Goal: Task Accomplishment & Management: Manage account settings

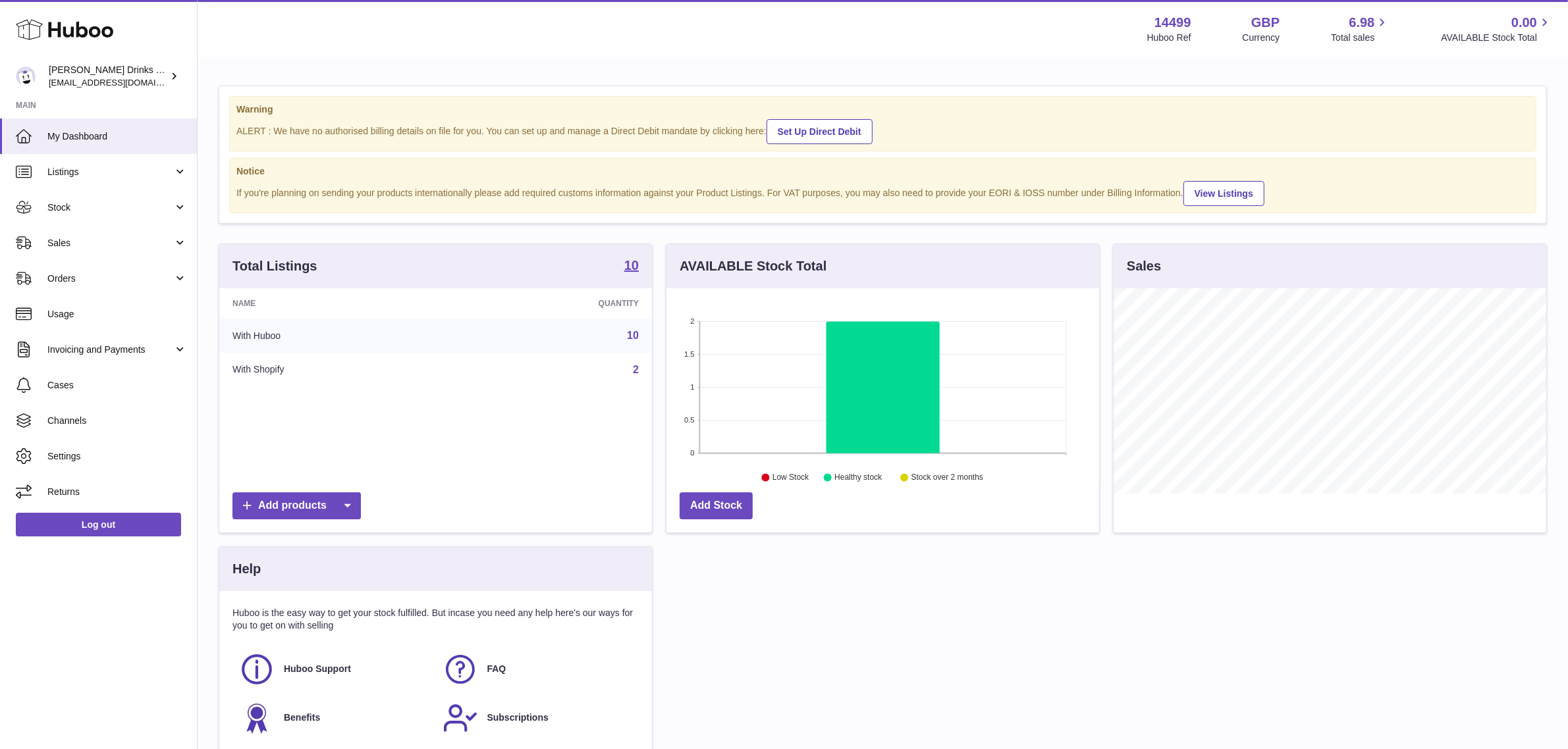
scroll to position [204, 433]
click at [81, 185] on link "Listings" at bounding box center [98, 172] width 197 height 35
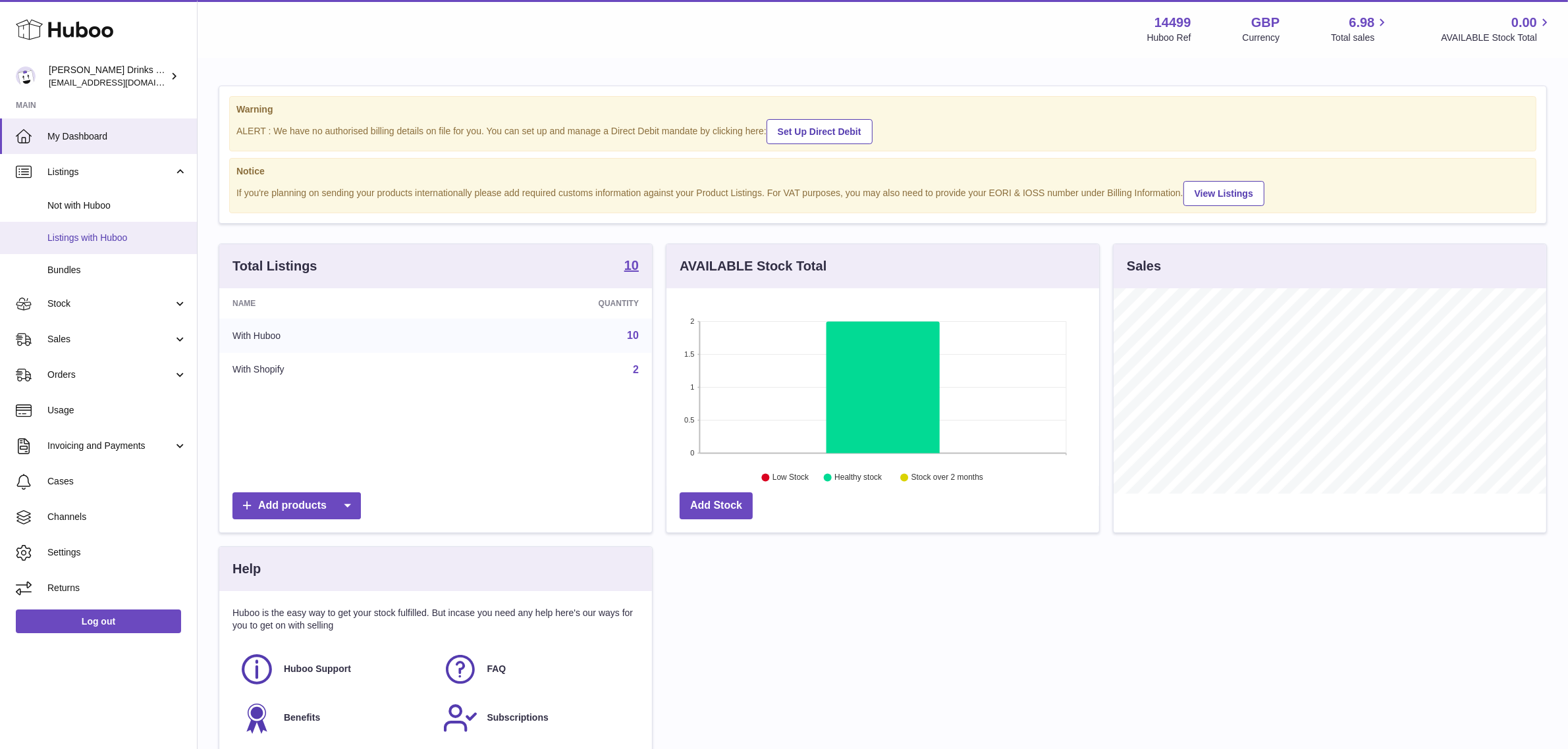
click at [88, 228] on link "Listings with Huboo" at bounding box center [98, 238] width 197 height 33
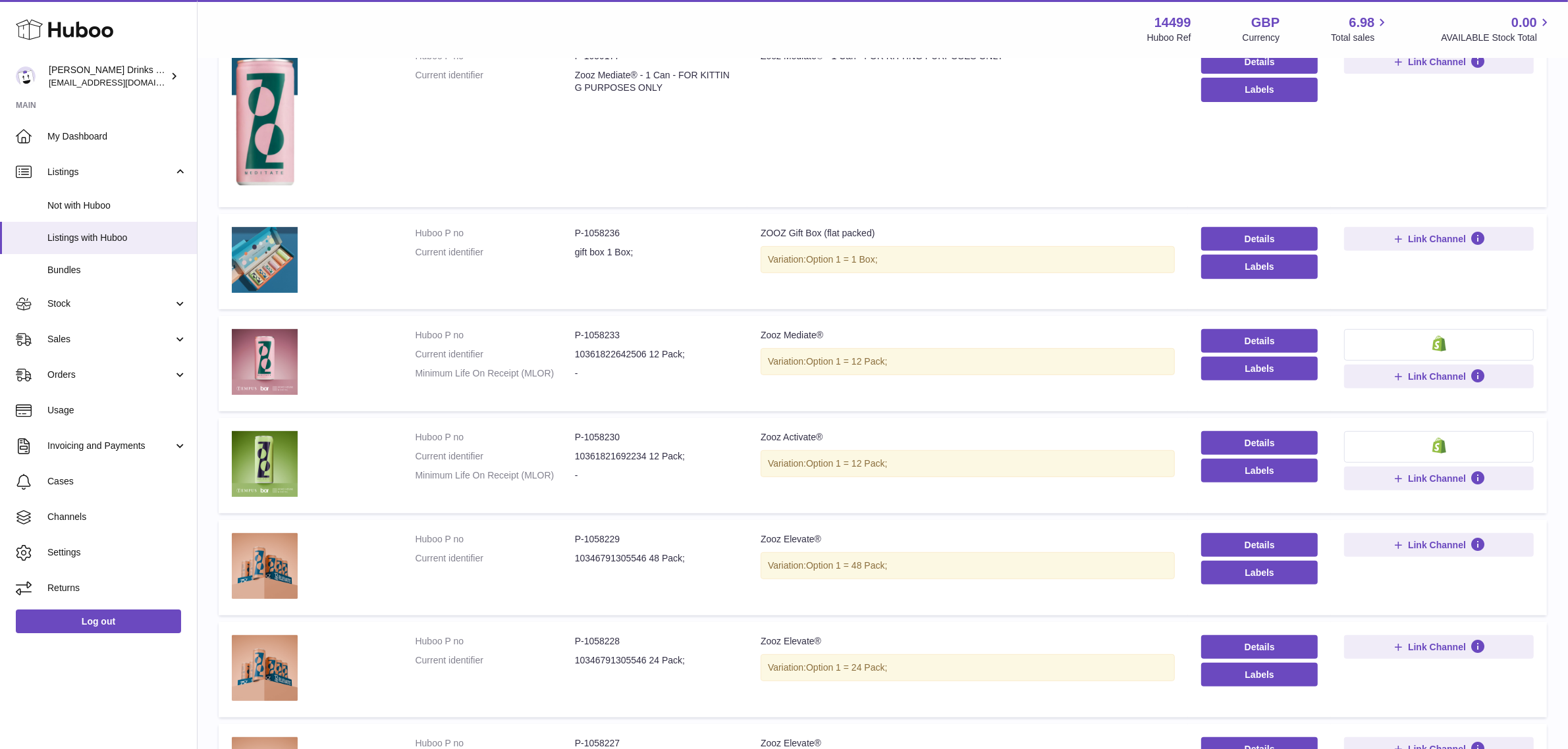
scroll to position [741, 0]
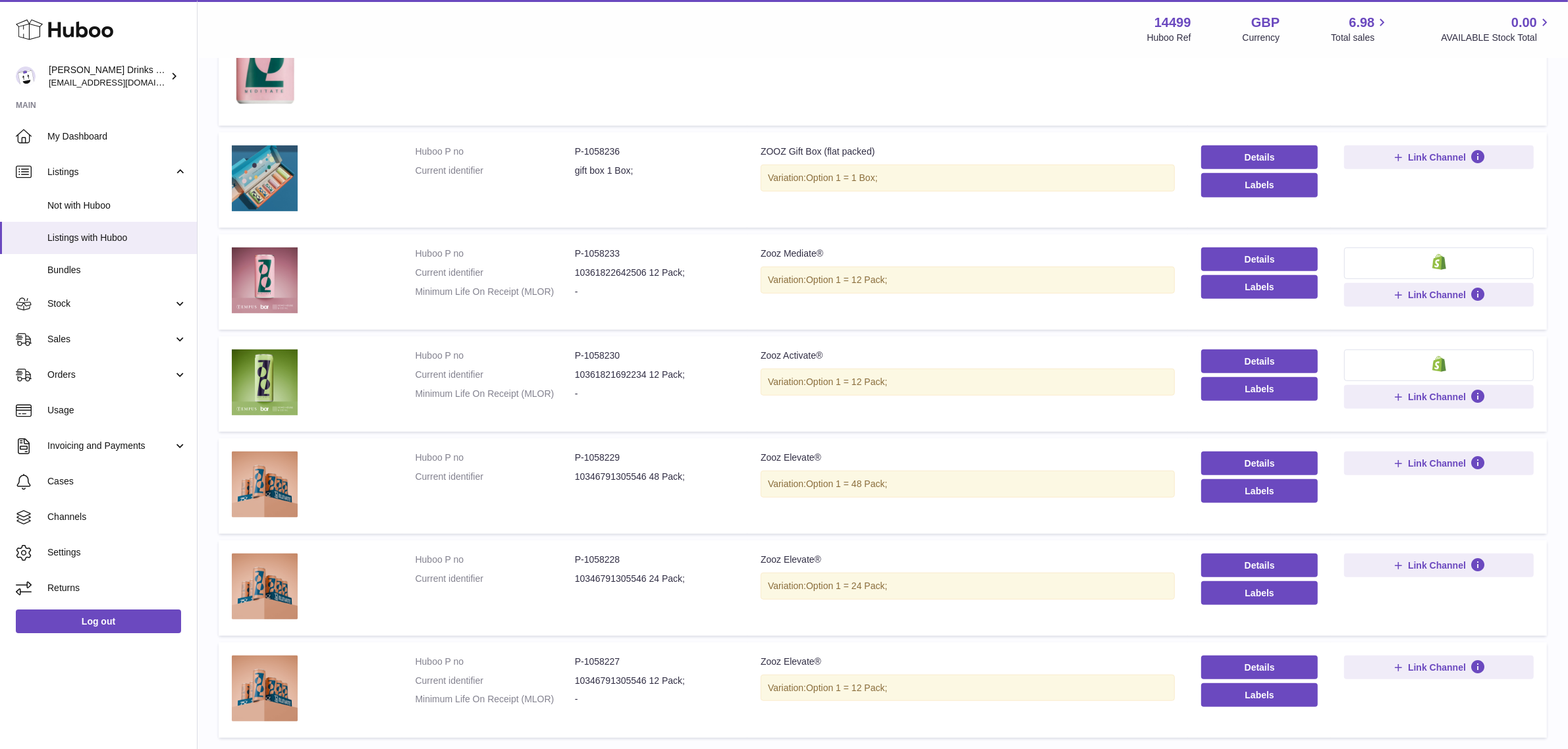
drag, startPoint x: 59, startPoint y: 338, endPoint x: 61, endPoint y: 380, distance: 42.0
click at [59, 338] on span "Sales" at bounding box center [110, 339] width 126 height 13
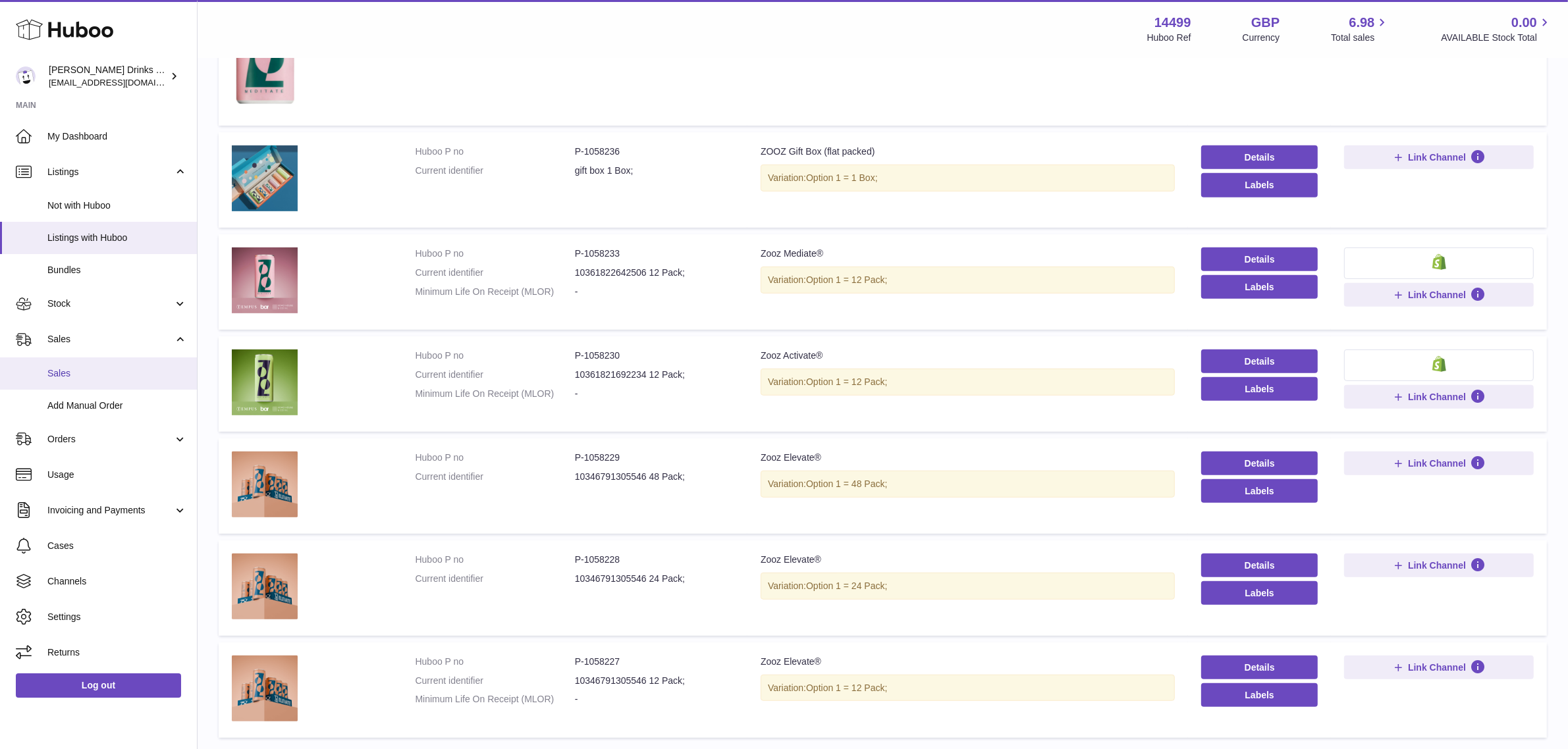
click at [61, 382] on link "Sales" at bounding box center [98, 373] width 197 height 33
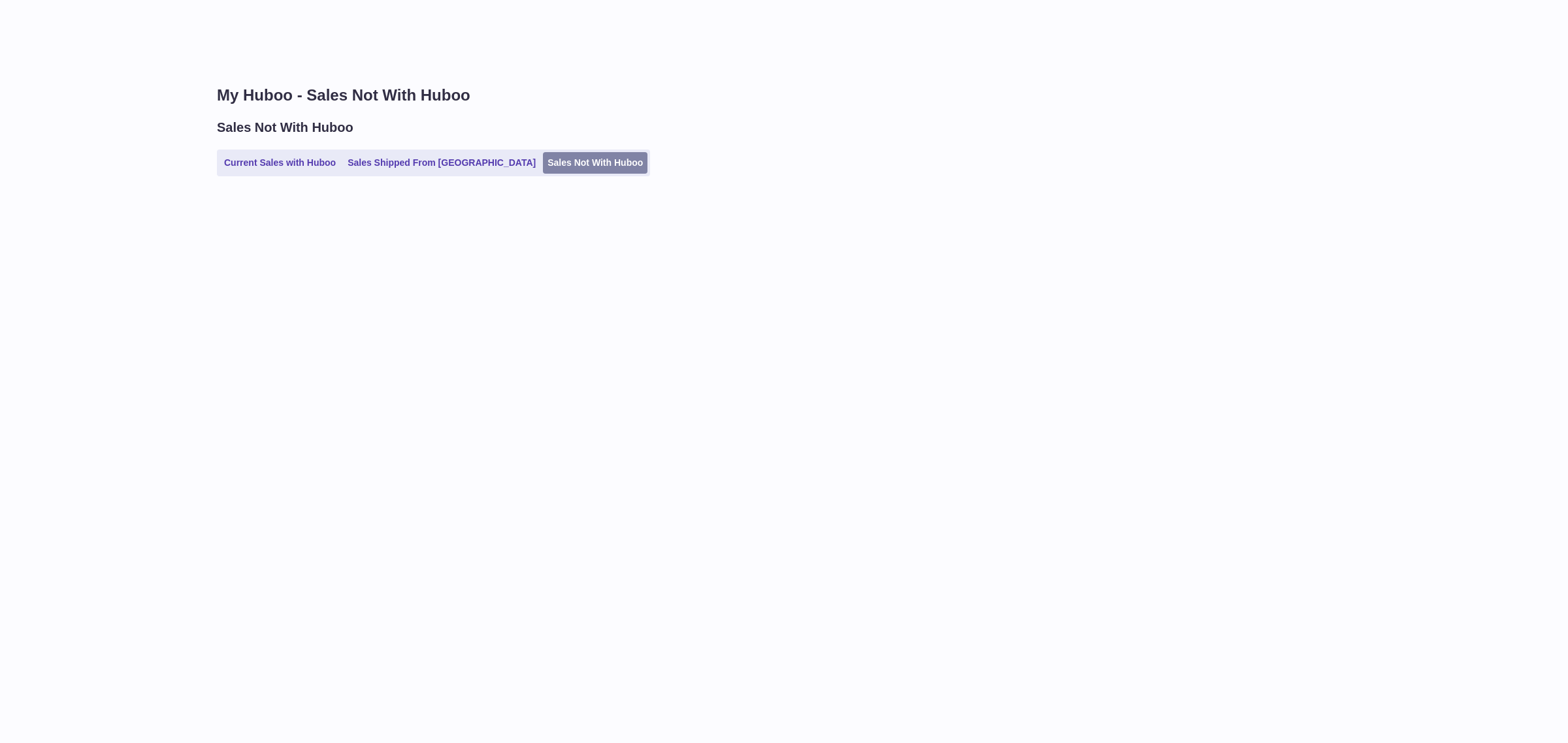
click at [560, 165] on link "Sales Not With Huboo" at bounding box center [595, 163] width 105 height 22
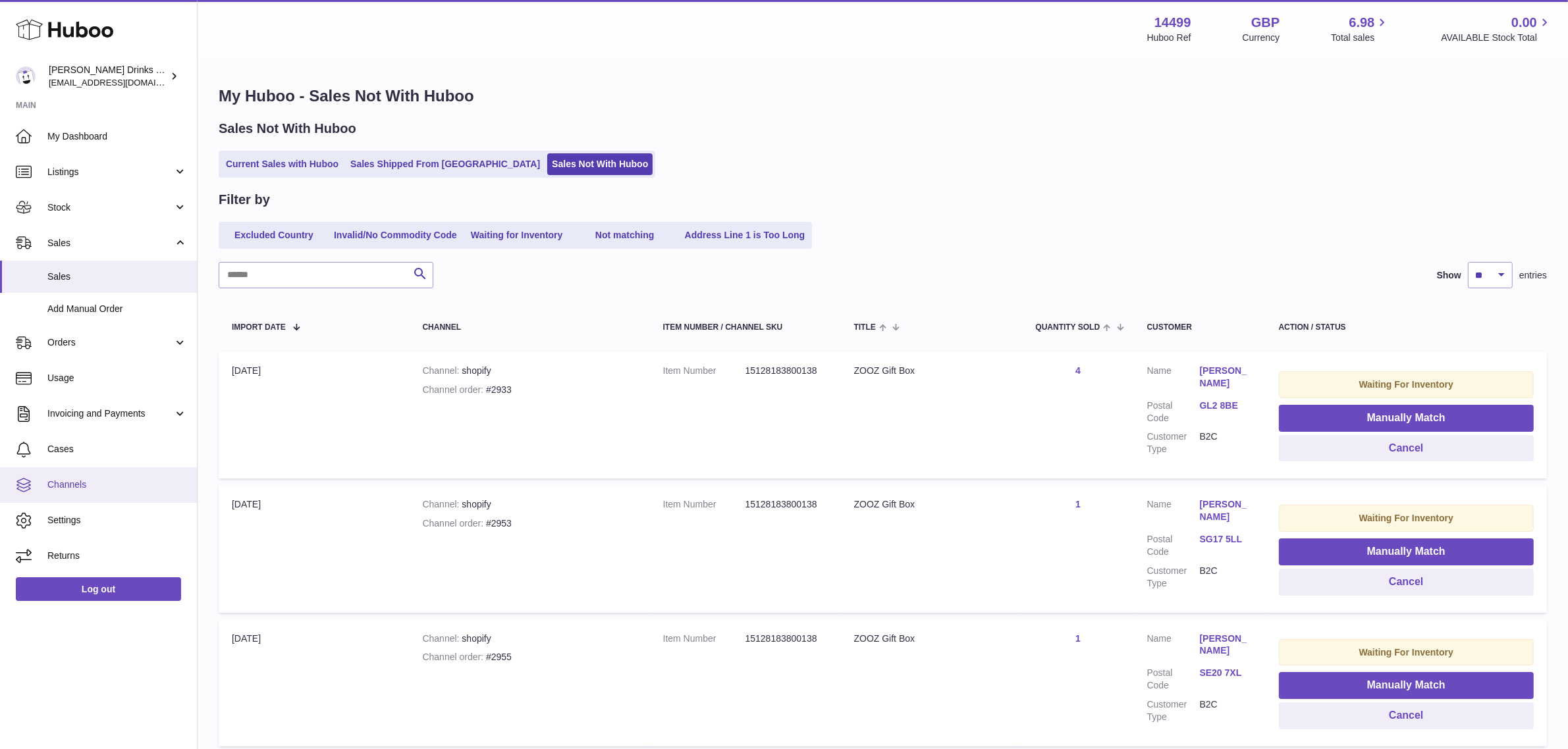
click at [57, 485] on span "Channels" at bounding box center [117, 485] width 139 height 13
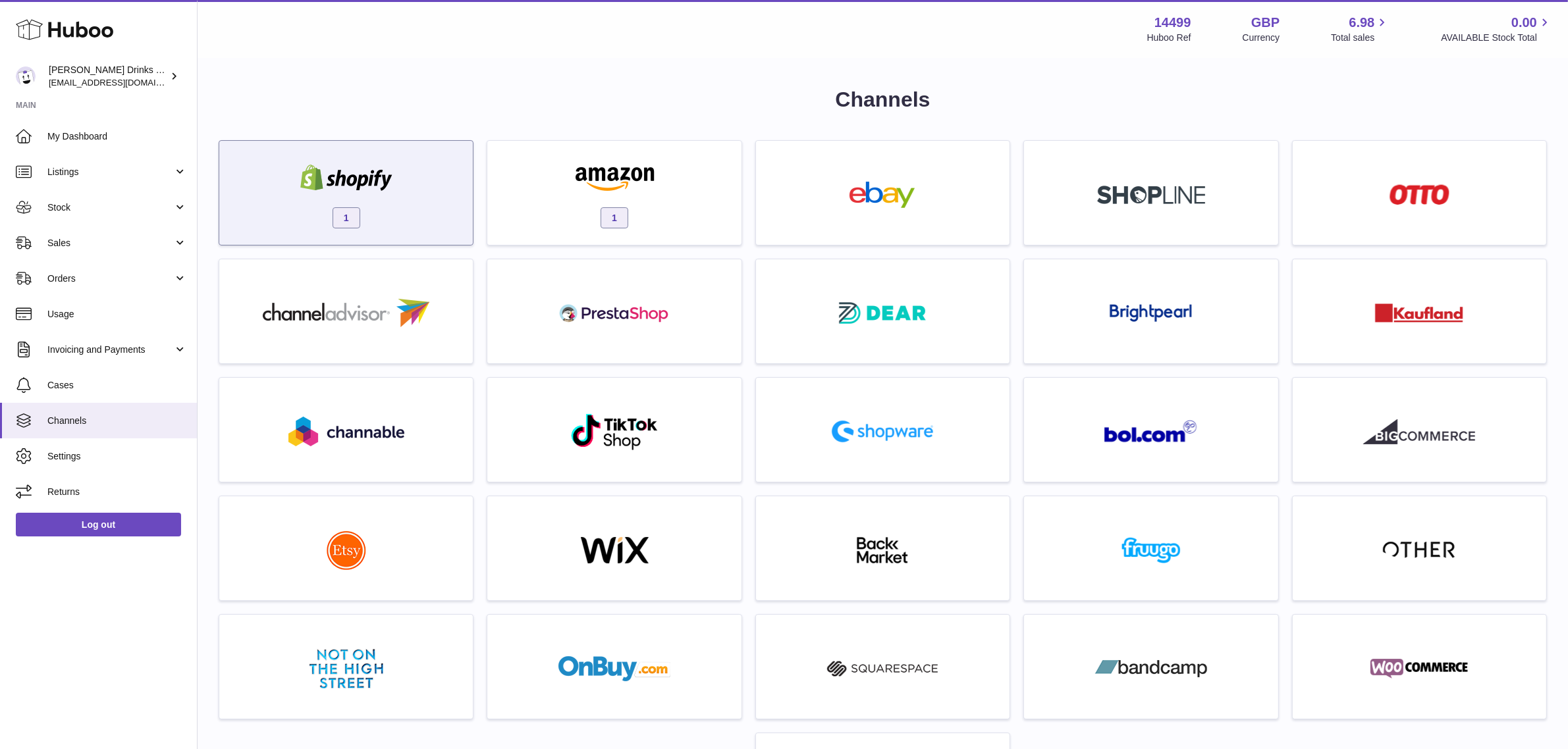
click at [442, 198] on div "1" at bounding box center [346, 196] width 241 height 84
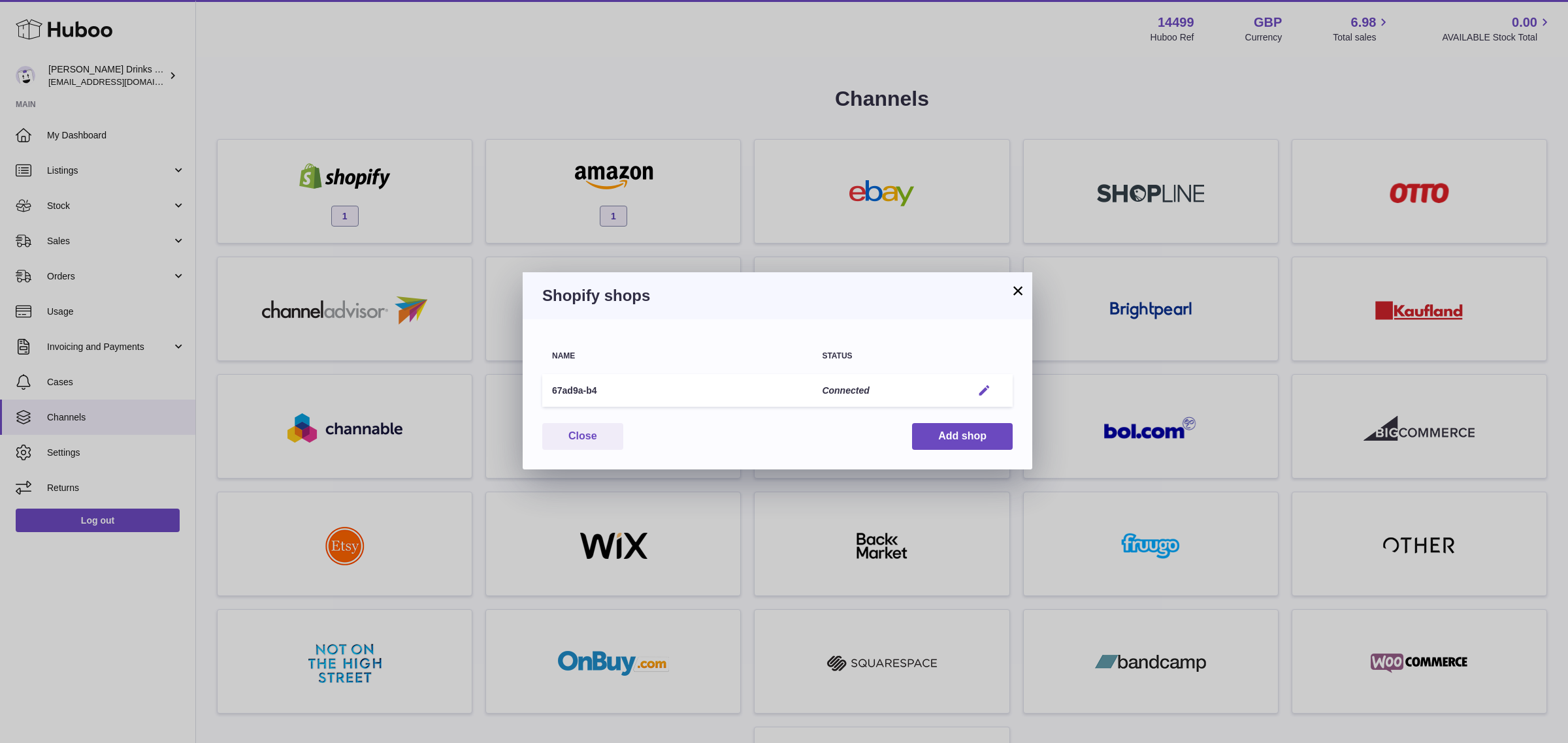
click at [980, 384] on em "button" at bounding box center [985, 391] width 14 height 14
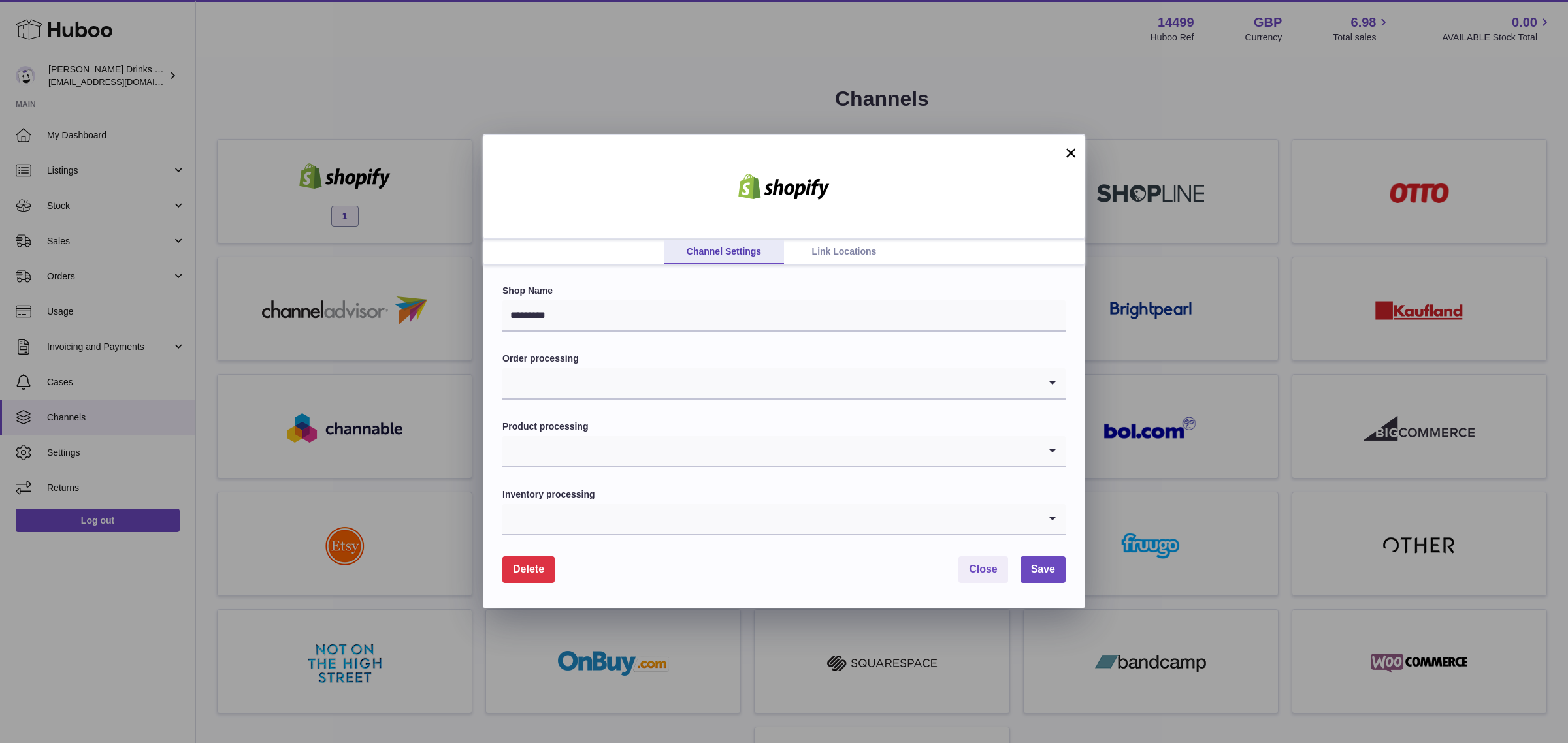
click at [806, 253] on link "Link Locations" at bounding box center [844, 252] width 120 height 25
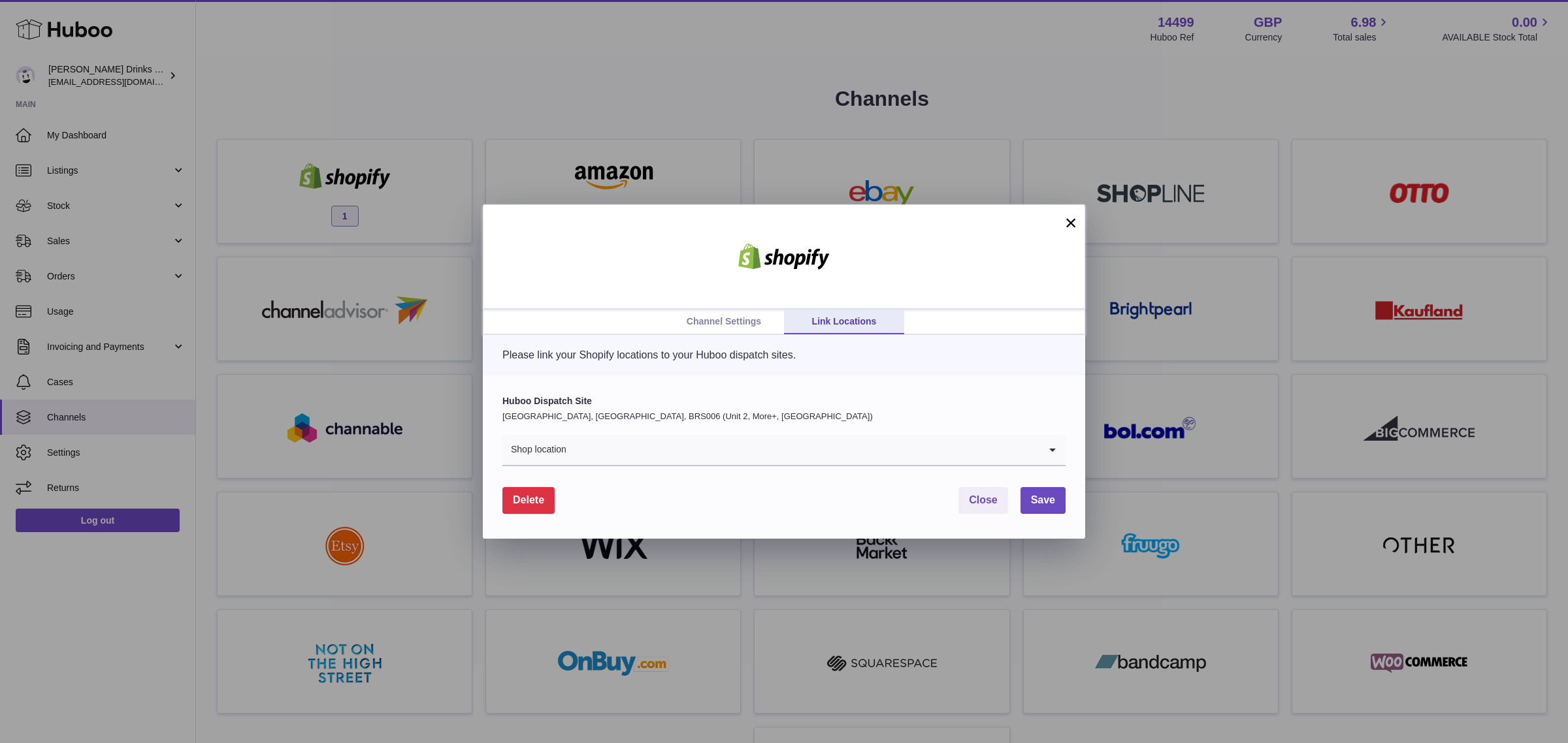
click at [652, 471] on form "Huboo Dispatch Site [GEOGRAPHIC_DATA], [GEOGRAPHIC_DATA], BRS006 (Unit 2, More+…" at bounding box center [784, 454] width 563 height 119
click at [658, 458] on input "Search for option" at bounding box center [803, 450] width 472 height 30
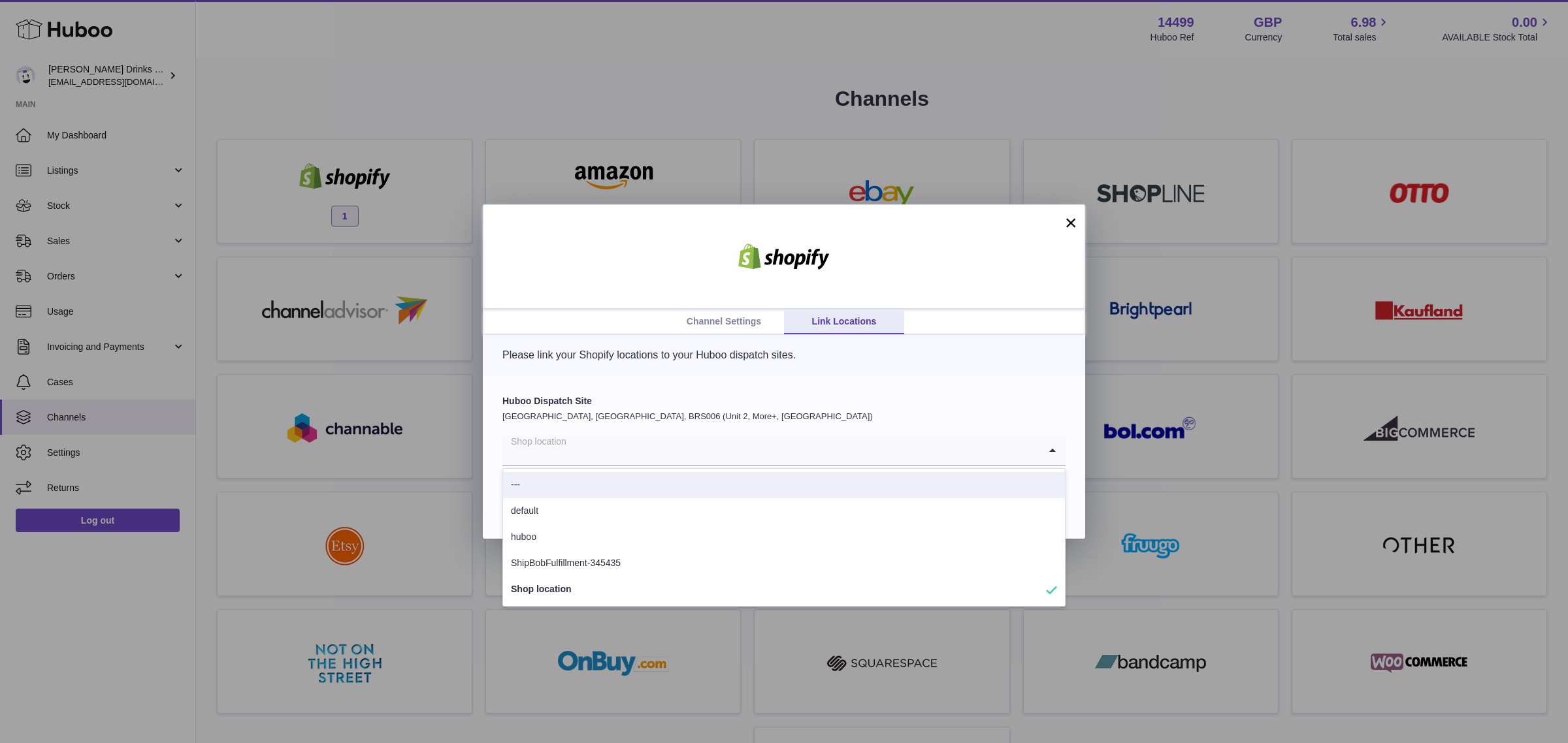
click at [776, 380] on div "Huboo Dispatch Site [GEOGRAPHIC_DATA], [GEOGRAPHIC_DATA], BRS006 (Unit 2, More+…" at bounding box center [784, 457] width 602 height 163
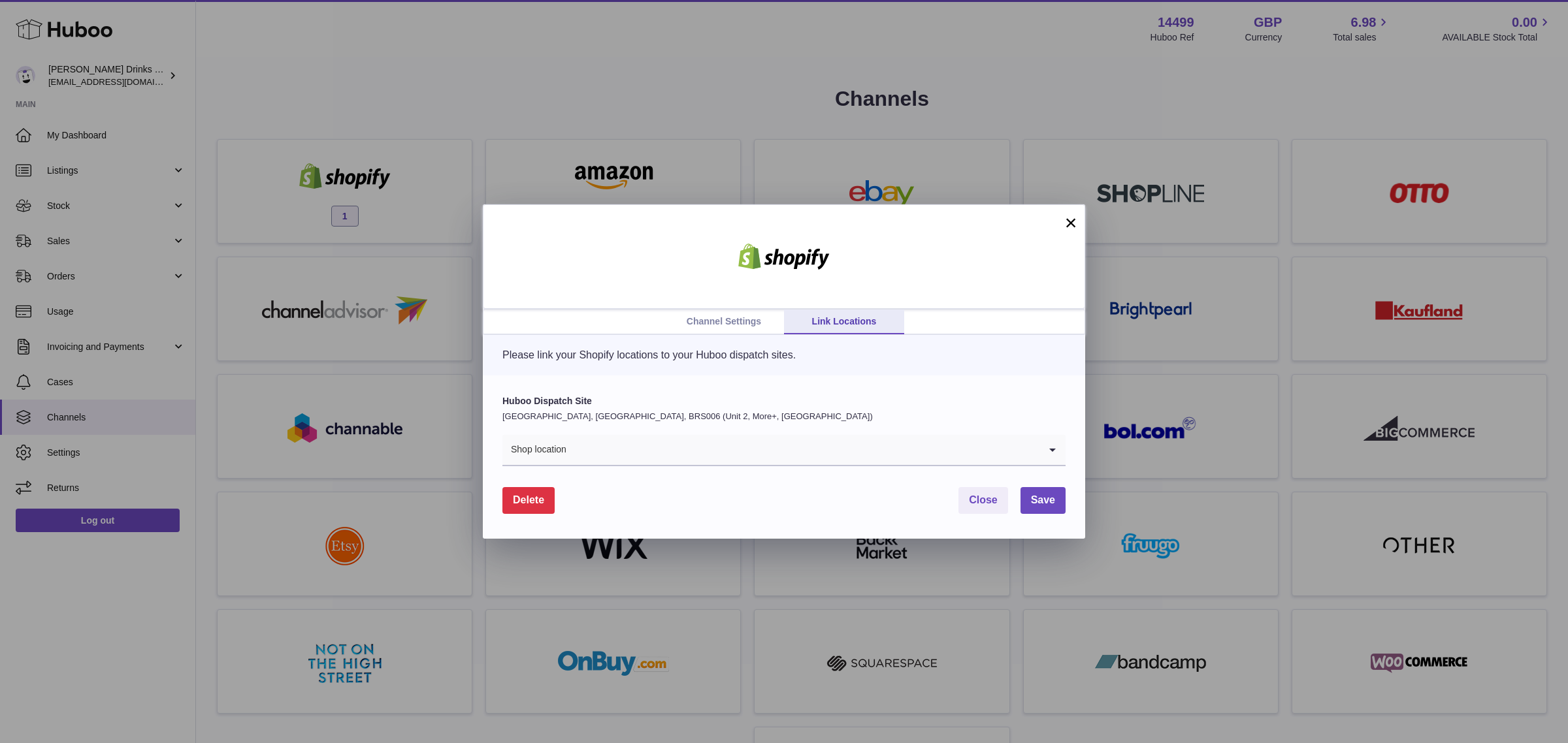
click at [1075, 224] on button "×" at bounding box center [1070, 222] width 15 height 15
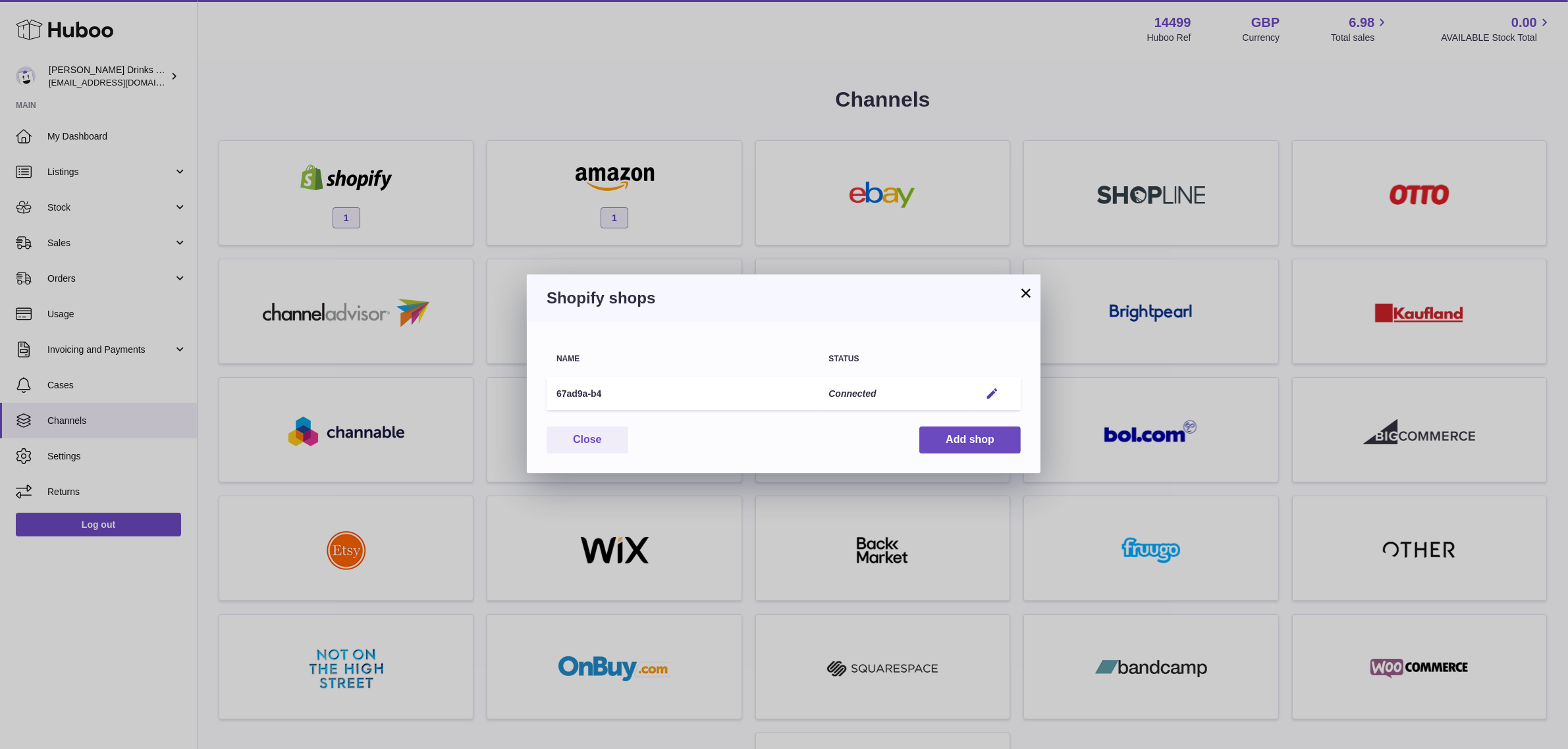
drag, startPoint x: 1032, startPoint y: 291, endPoint x: 996, endPoint y: 251, distance: 53.8
click at [1032, 290] on button "×" at bounding box center [1026, 293] width 16 height 16
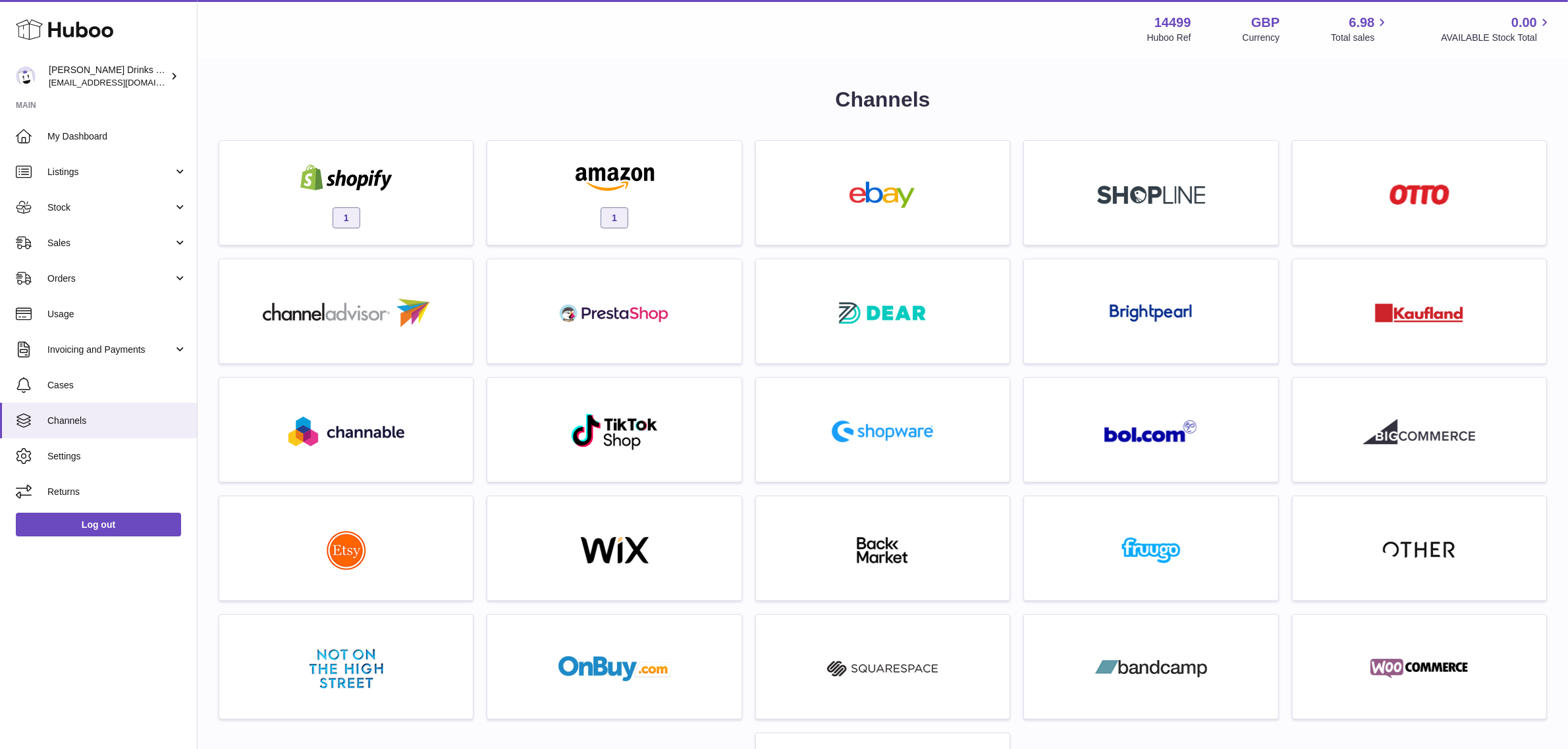
click at [746, 252] on div "1" at bounding box center [614, 199] width 268 height 119
